Goal: Navigation & Orientation: Find specific page/section

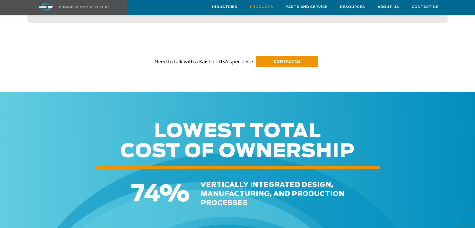
scroll to position [751, 0]
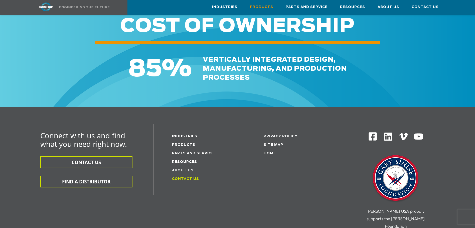
click at [178, 177] on link "Contact Us" at bounding box center [185, 178] width 27 height 3
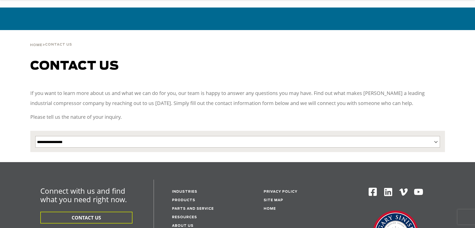
scroll to position [50, 0]
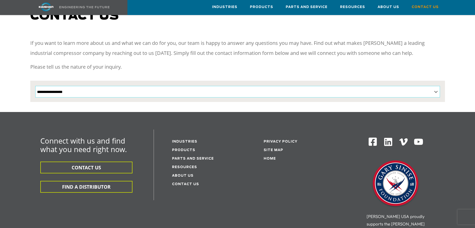
select select "**********"
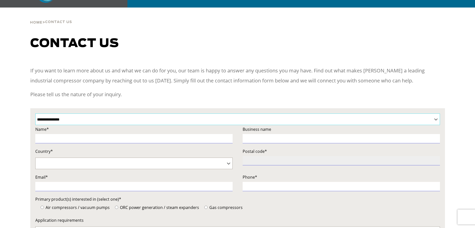
scroll to position [0, 0]
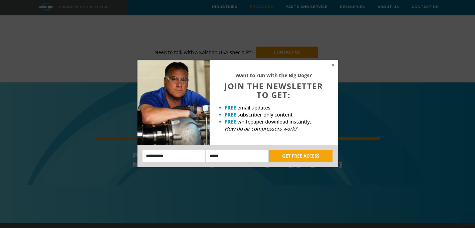
scroll to position [627, 0]
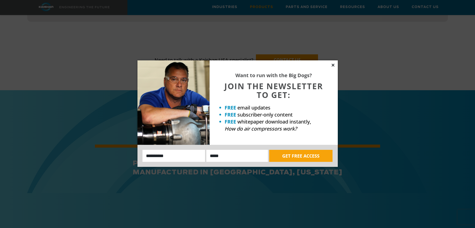
click at [332, 65] on icon at bounding box center [332, 65] width 3 height 3
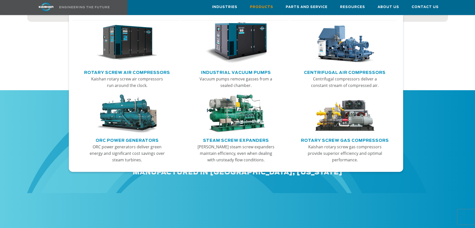
click at [131, 71] on link "Rotary Screw Air Compressors" at bounding box center [127, 72] width 86 height 8
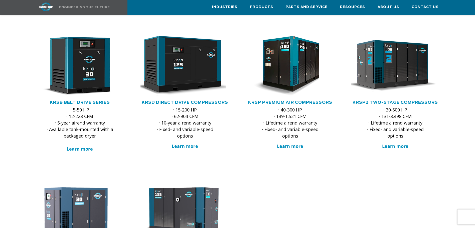
scroll to position [75, 0]
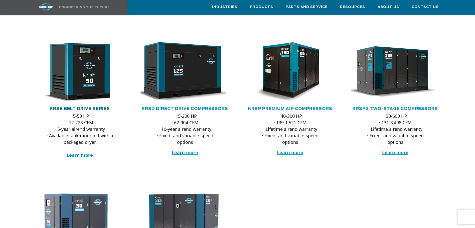
click at [82, 107] on link "KRSB Belt Drive Series" at bounding box center [80, 109] width 60 height 4
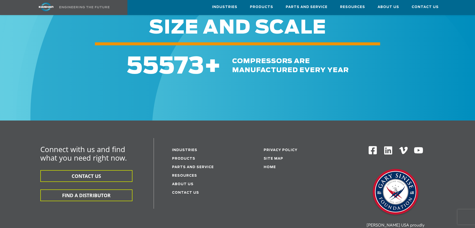
scroll to position [1521, 0]
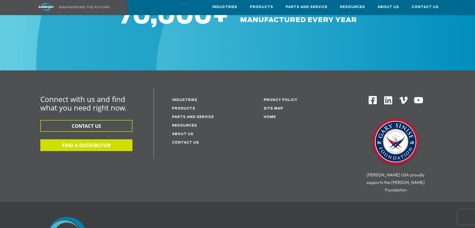
click at [112, 139] on button "FIND A DISTRIBUTOR" at bounding box center [86, 145] width 92 height 12
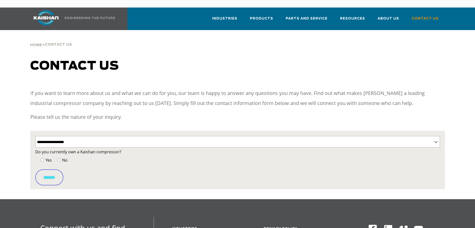
select select "**********"
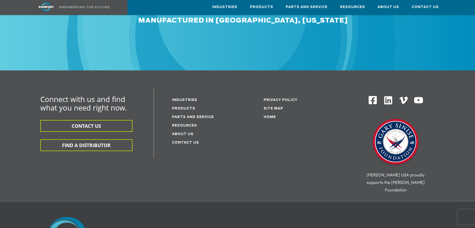
scroll to position [1521, 0]
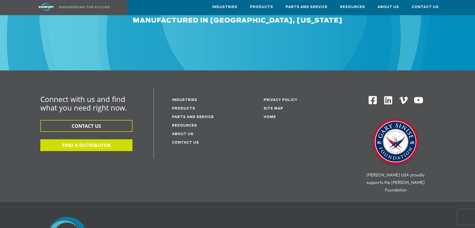
click at [97, 139] on button "FIND A DISTRIBUTOR" at bounding box center [86, 145] width 92 height 12
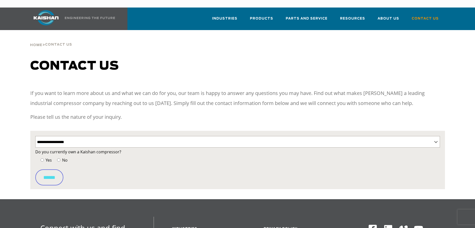
select select "**********"
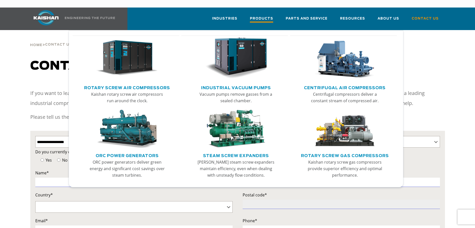
click at [265, 16] on span "Products" at bounding box center [261, 19] width 23 height 7
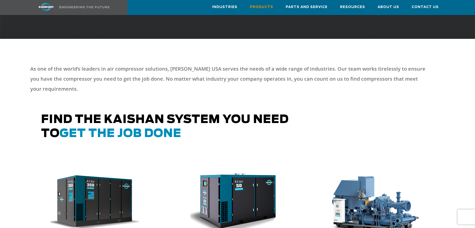
scroll to position [250, 0]
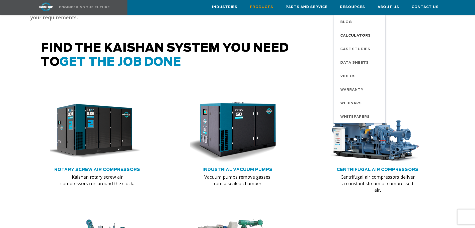
click at [355, 34] on span "Calculators" at bounding box center [355, 36] width 31 height 9
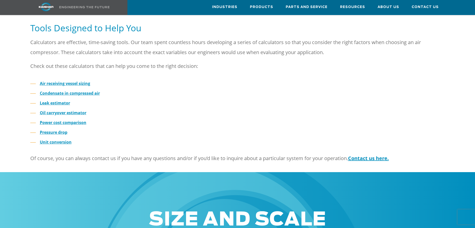
scroll to position [150, 0]
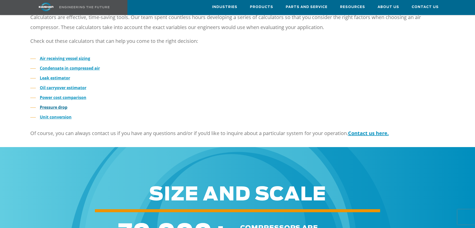
click at [58, 104] on strong "Pressure drop" at bounding box center [54, 107] width 28 height 6
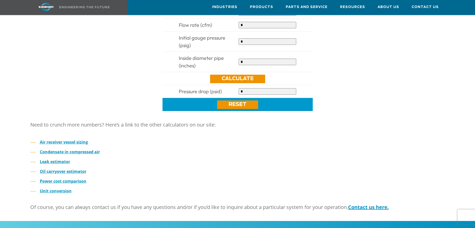
scroll to position [125, 0]
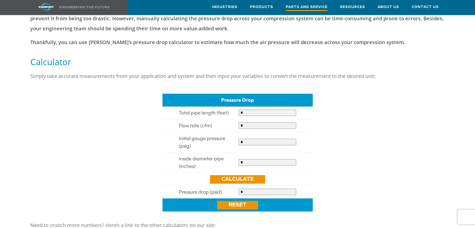
click at [307, 9] on span "Parts and Service" at bounding box center [307, 7] width 42 height 7
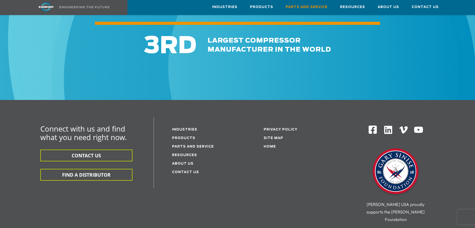
scroll to position [450, 0]
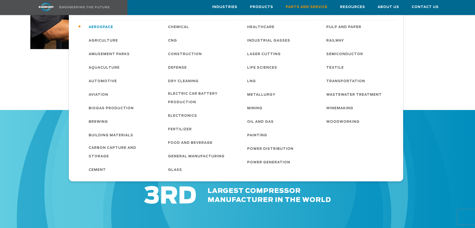
click at [104, 26] on span "Aerospace" at bounding box center [101, 27] width 25 height 9
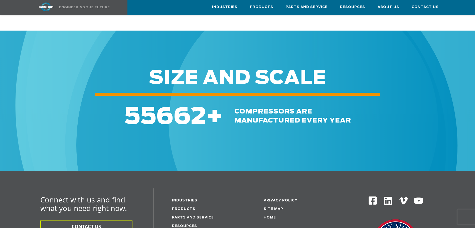
scroll to position [8, 0]
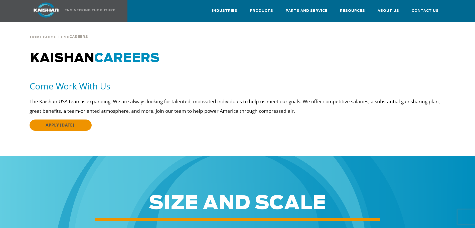
click at [82, 120] on link "APPLY [DATE]" at bounding box center [61, 124] width 62 height 11
